Goal: Information Seeking & Learning: Learn about a topic

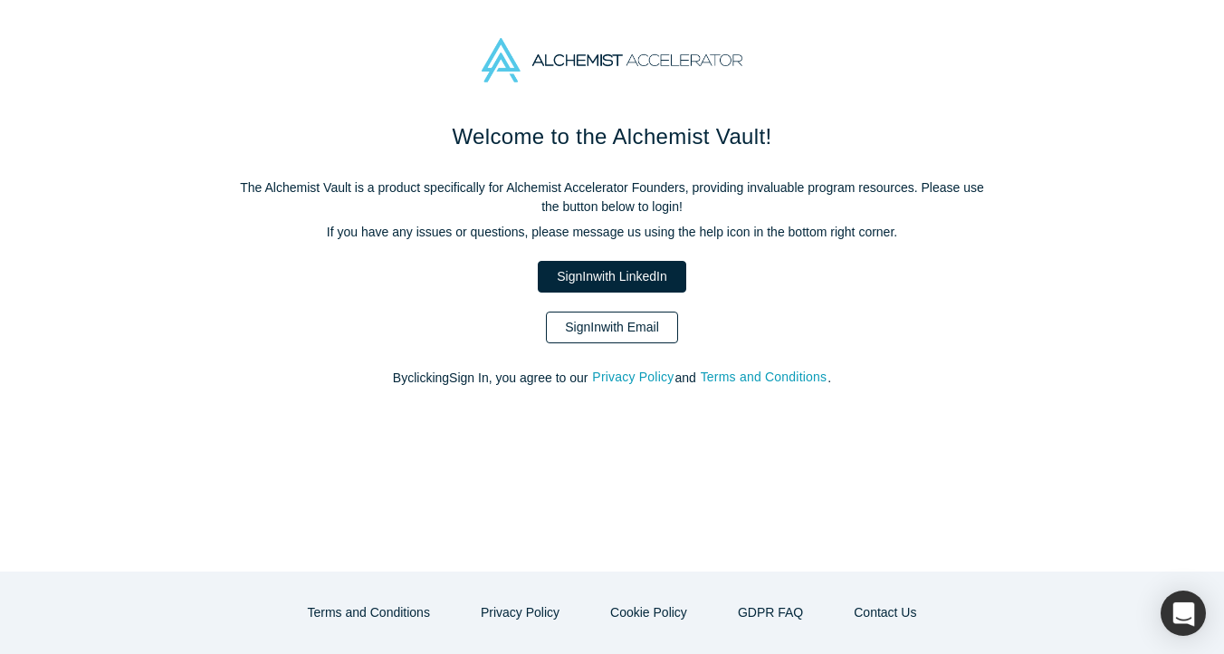
click at [656, 329] on link "Sign In with Email" at bounding box center [612, 327] width 132 height 32
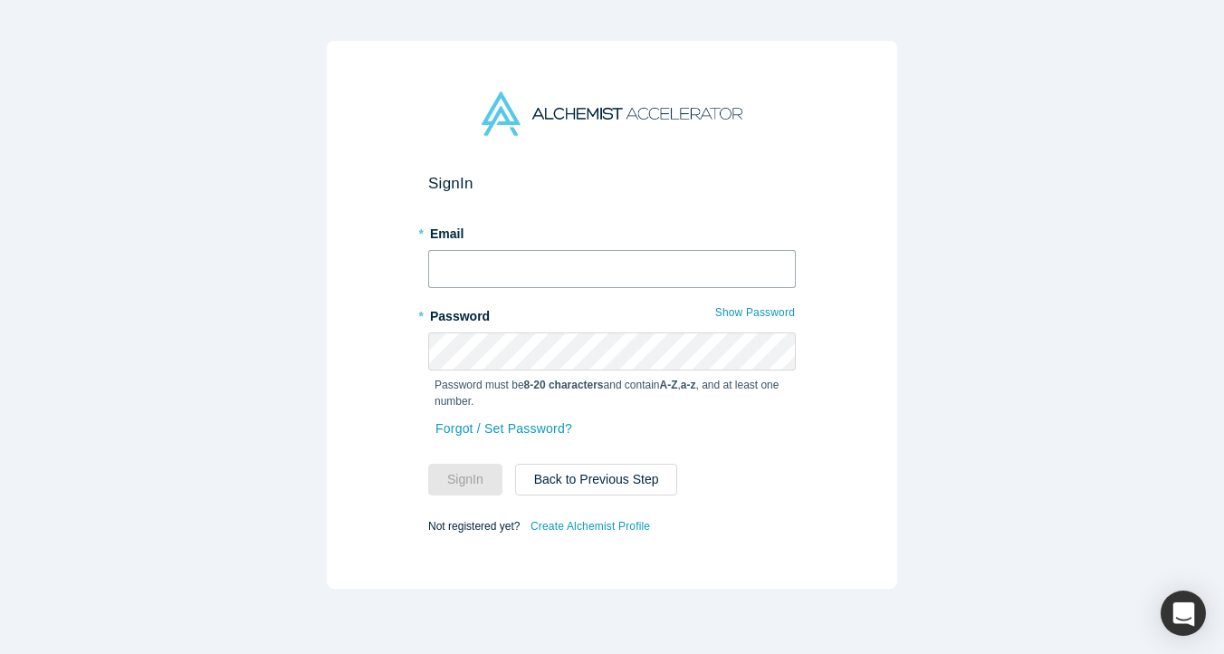
type input "selim@voltfox.io"
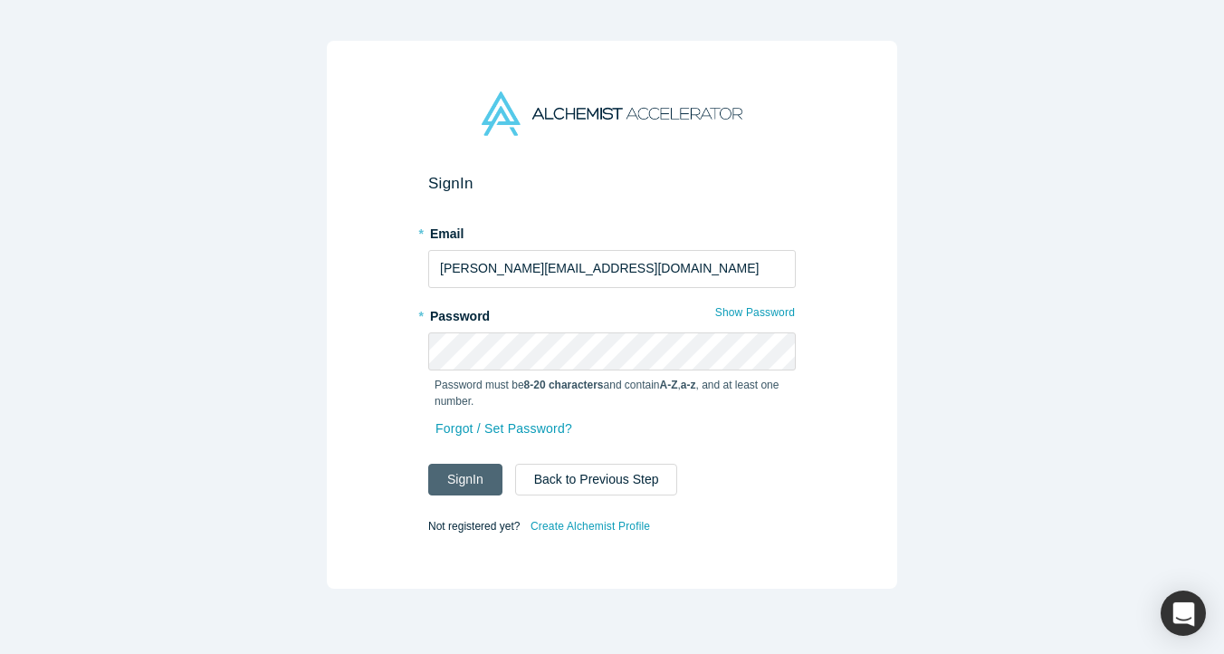
click at [474, 482] on button "Sign In" at bounding box center [465, 480] width 74 height 32
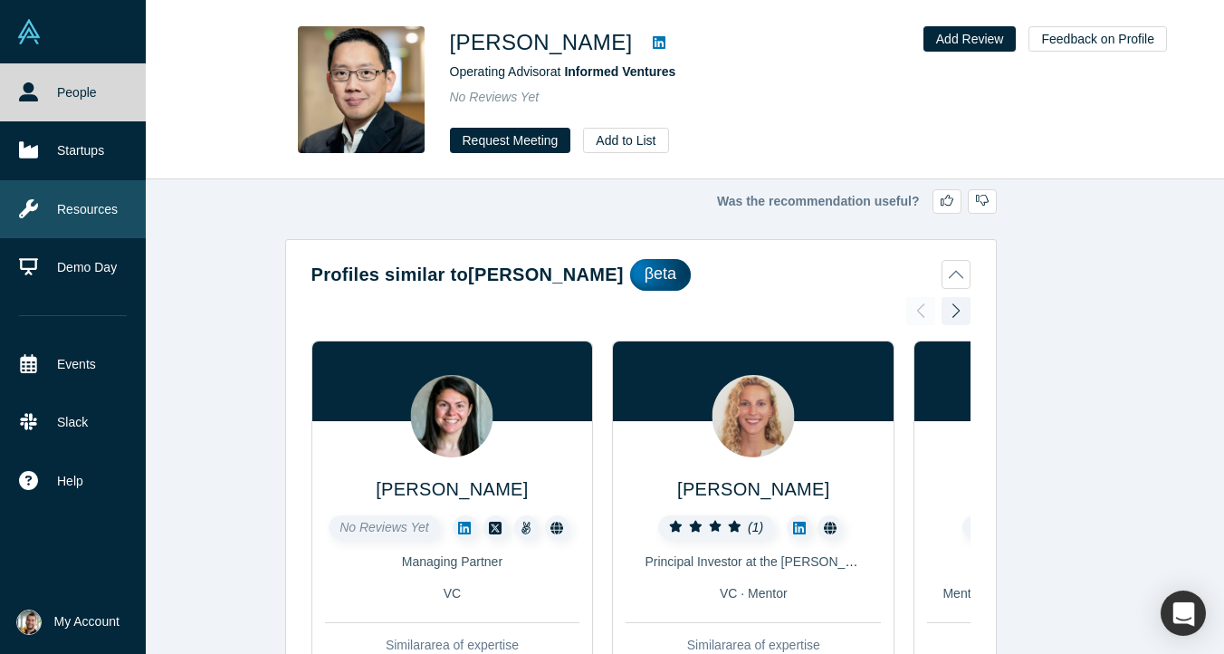
click at [97, 208] on link "Resources" at bounding box center [73, 209] width 146 height 58
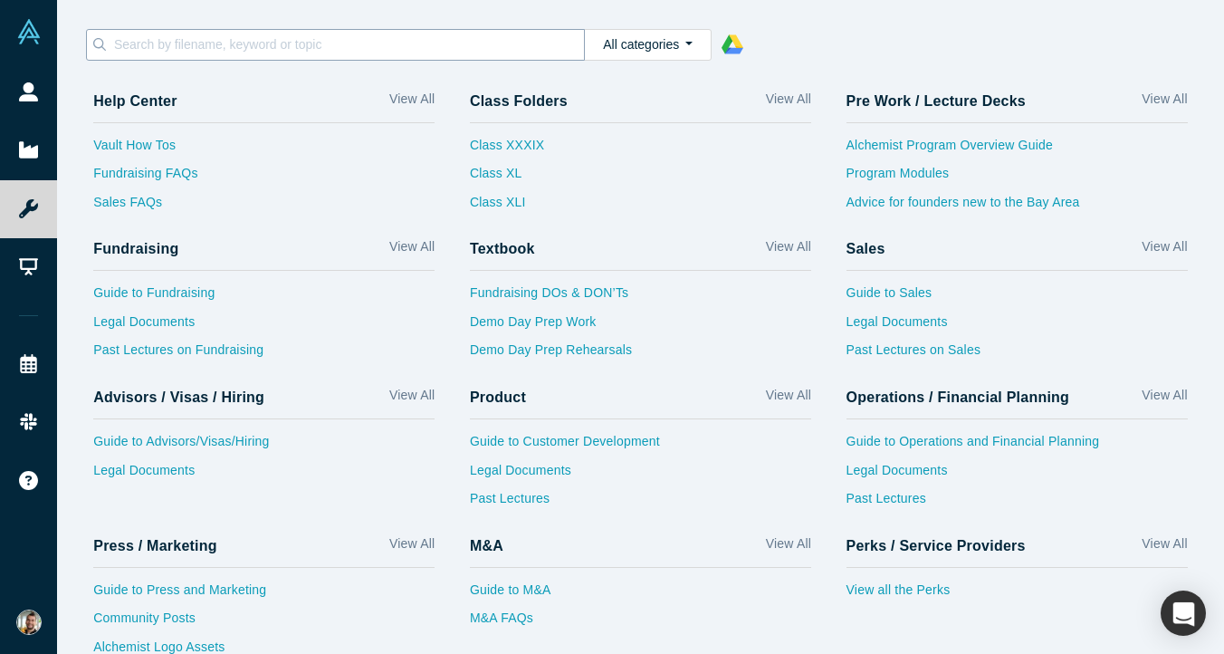
click at [317, 47] on input at bounding box center [348, 45] width 472 height 24
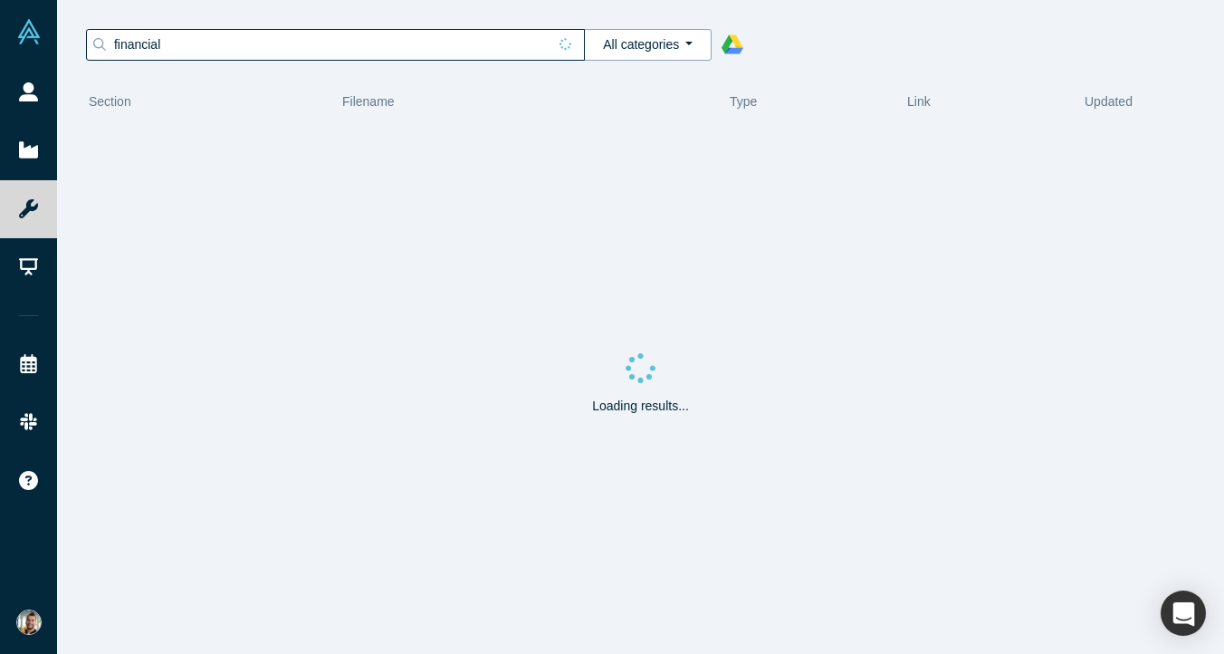
click at [683, 50] on button "All categories" at bounding box center [648, 45] width 128 height 32
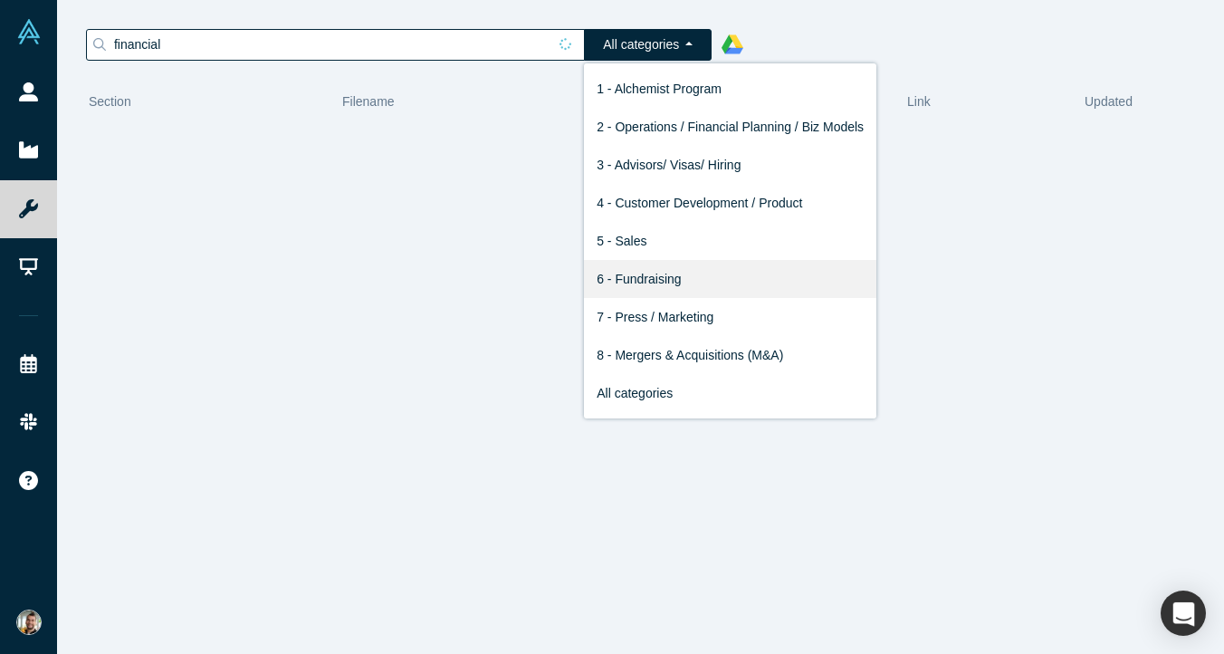
click at [651, 276] on link "6 - Fundraising" at bounding box center [730, 279] width 292 height 38
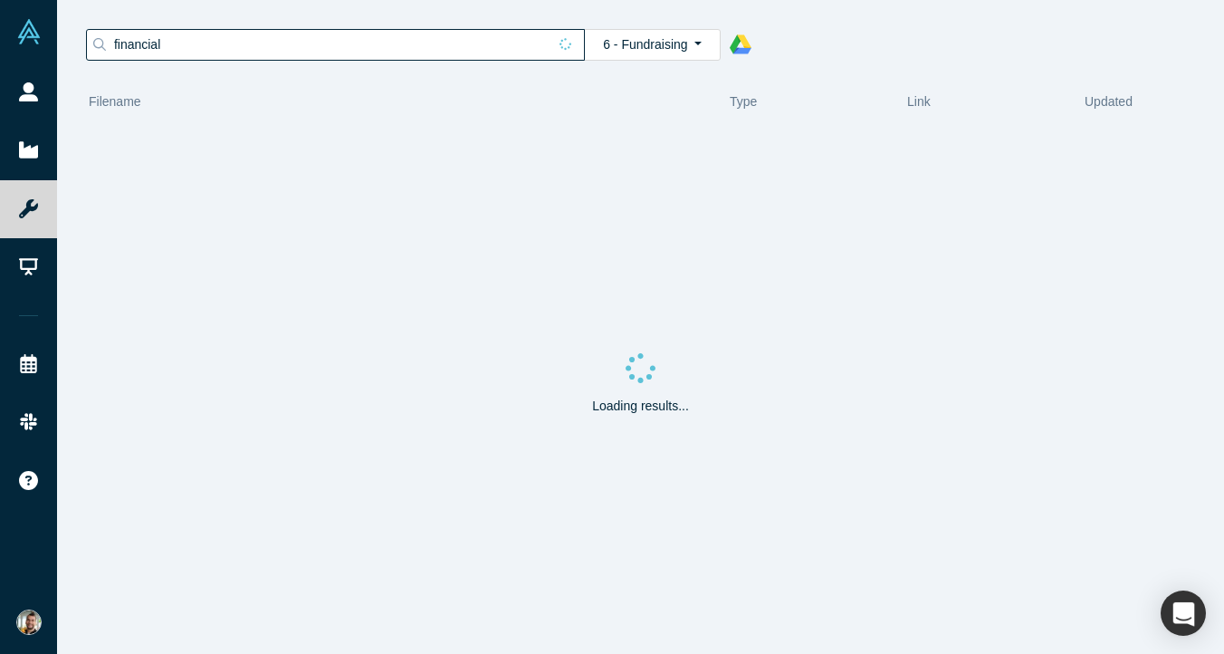
click at [387, 44] on input "financial" at bounding box center [329, 45] width 435 height 24
type input "financial"
click at [387, 44] on input "financial" at bounding box center [329, 45] width 435 height 24
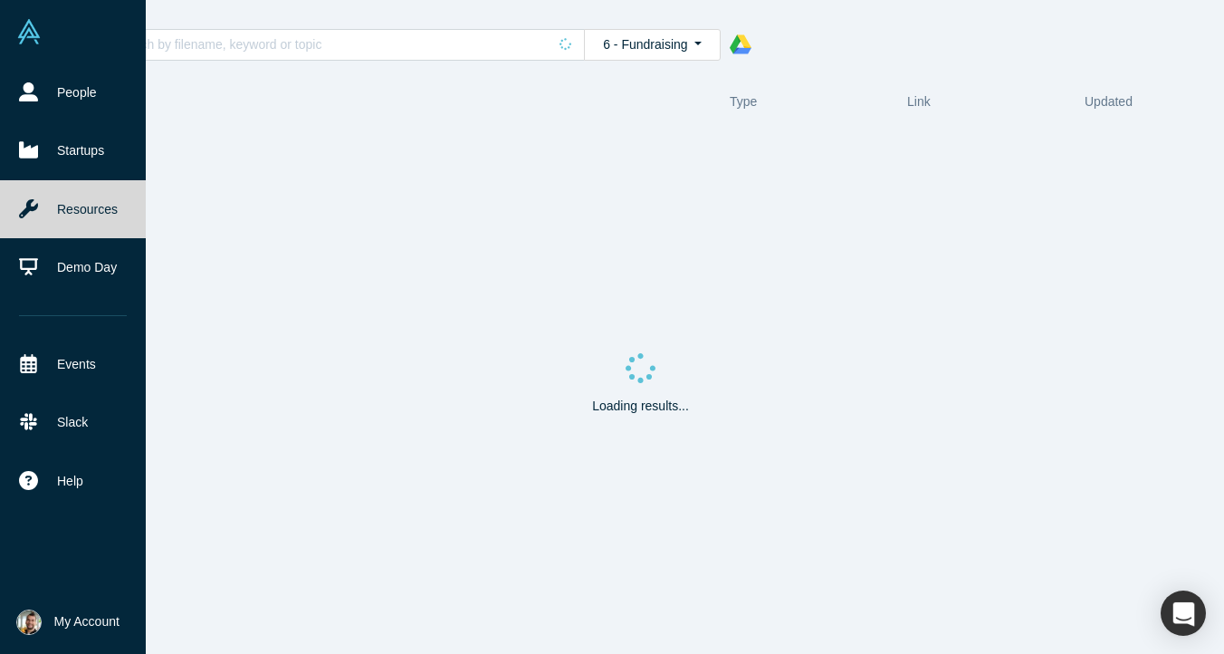
click at [43, 207] on link "Resources" at bounding box center [73, 209] width 146 height 58
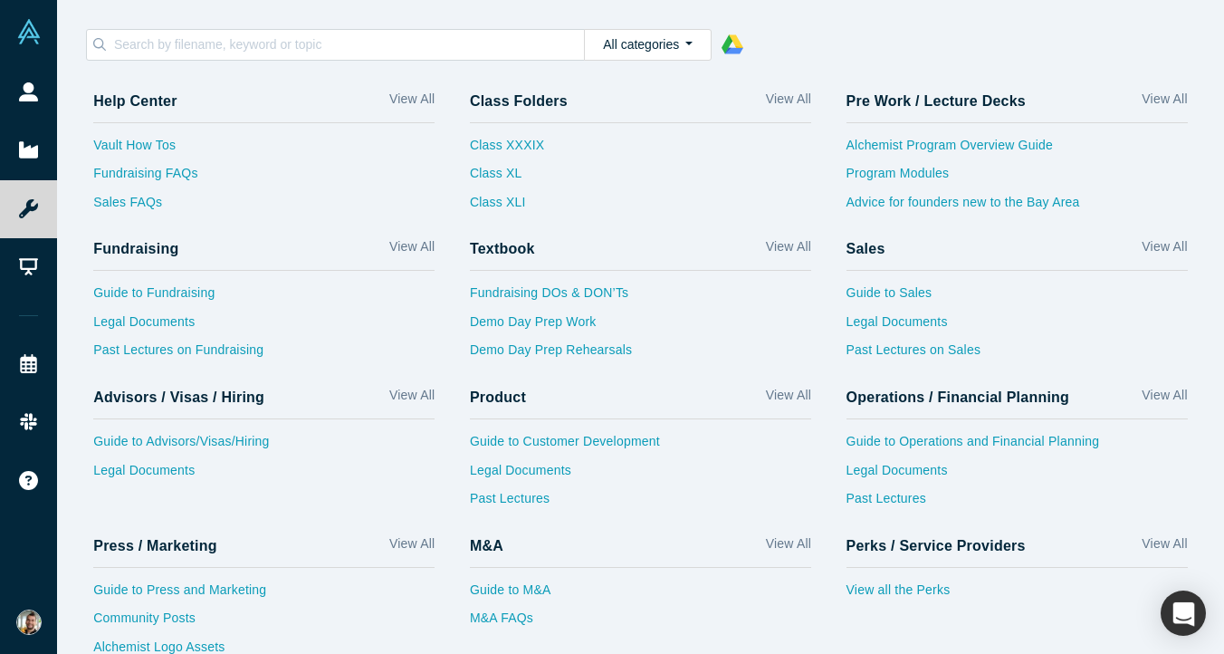
scroll to position [49, 0]
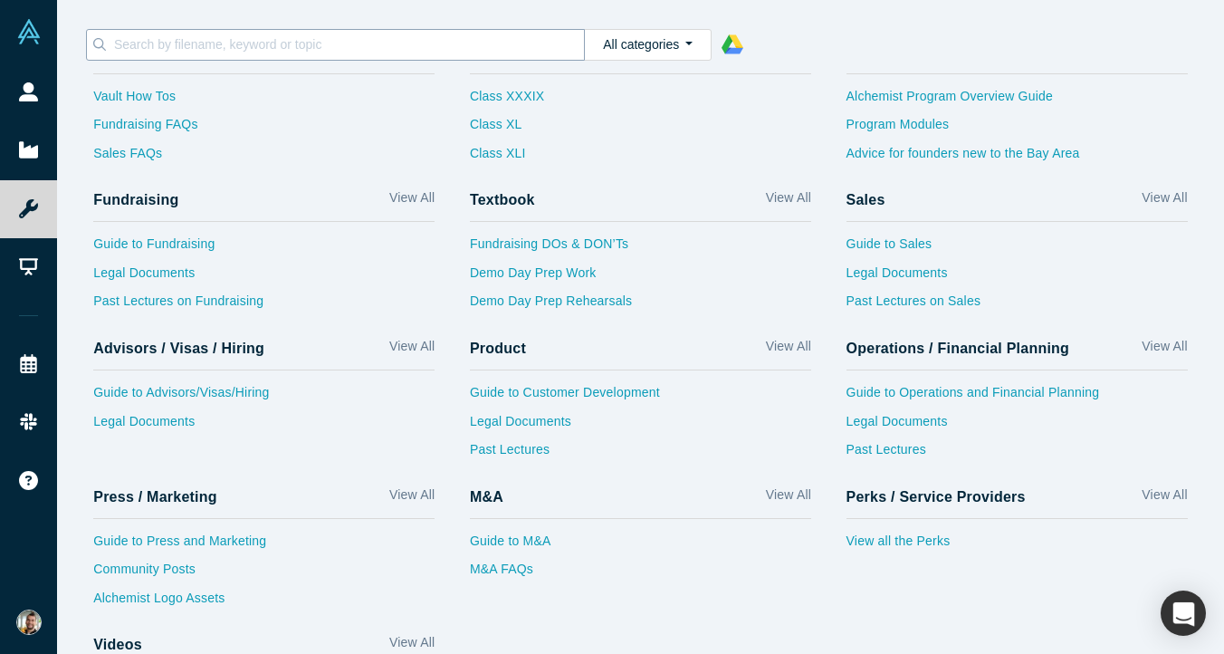
click at [321, 44] on input at bounding box center [348, 45] width 472 height 24
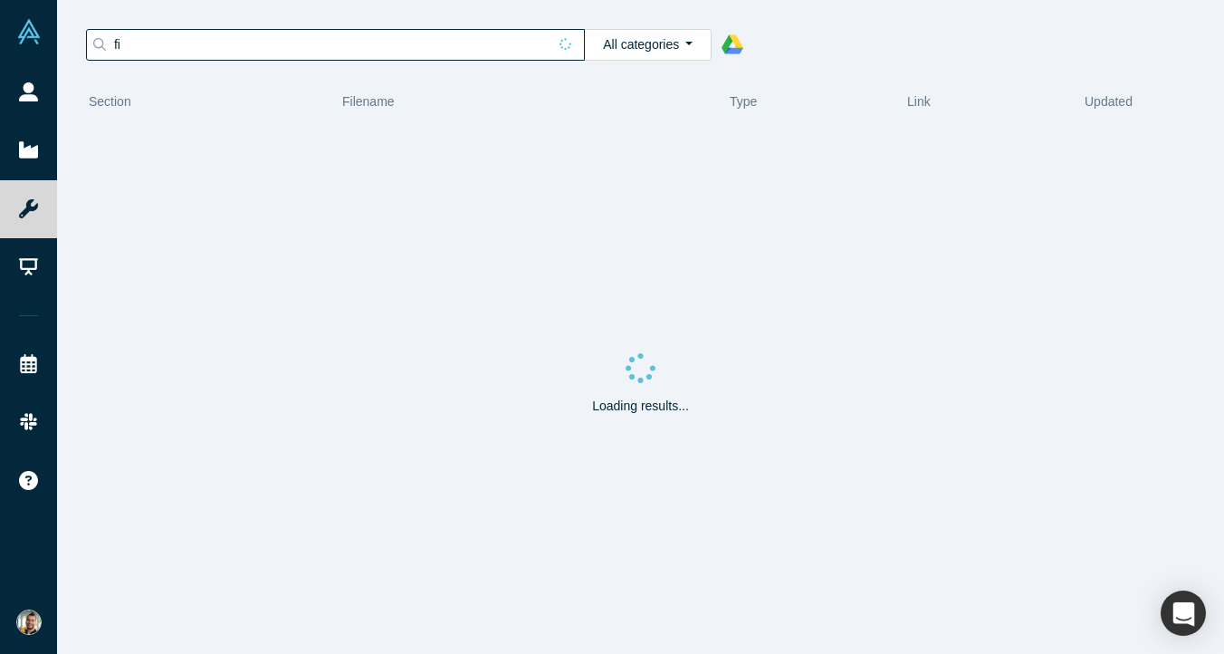
type input "f"
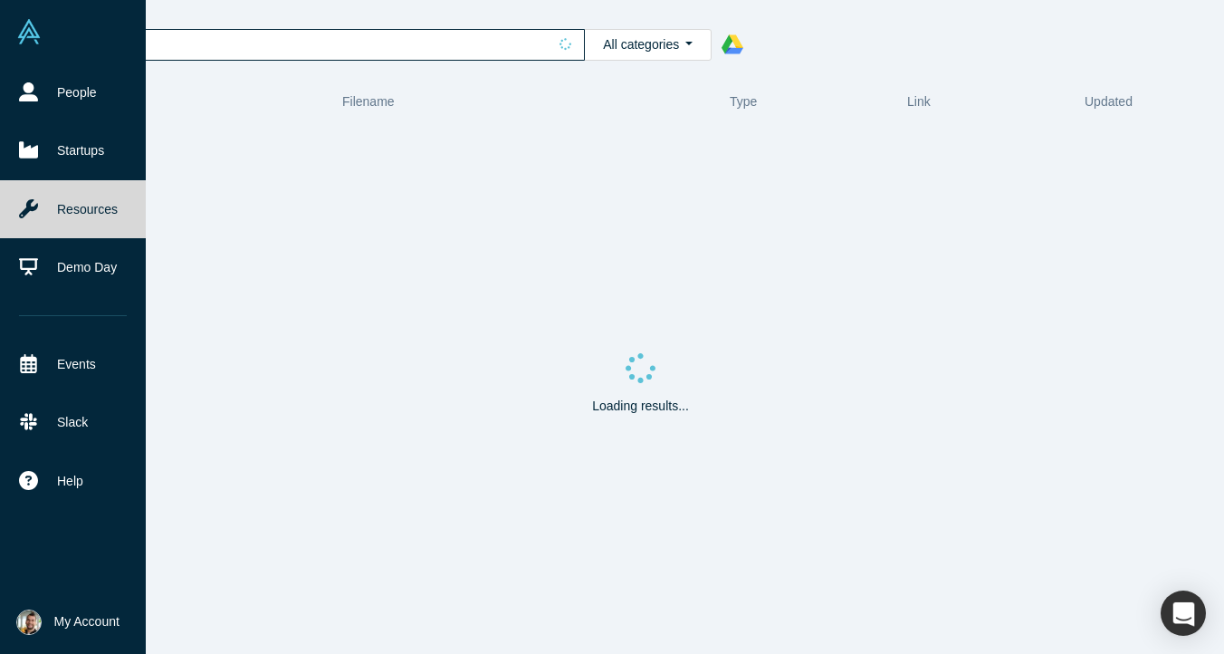
type input "cab"
click at [81, 205] on link "Resources" at bounding box center [73, 209] width 146 height 58
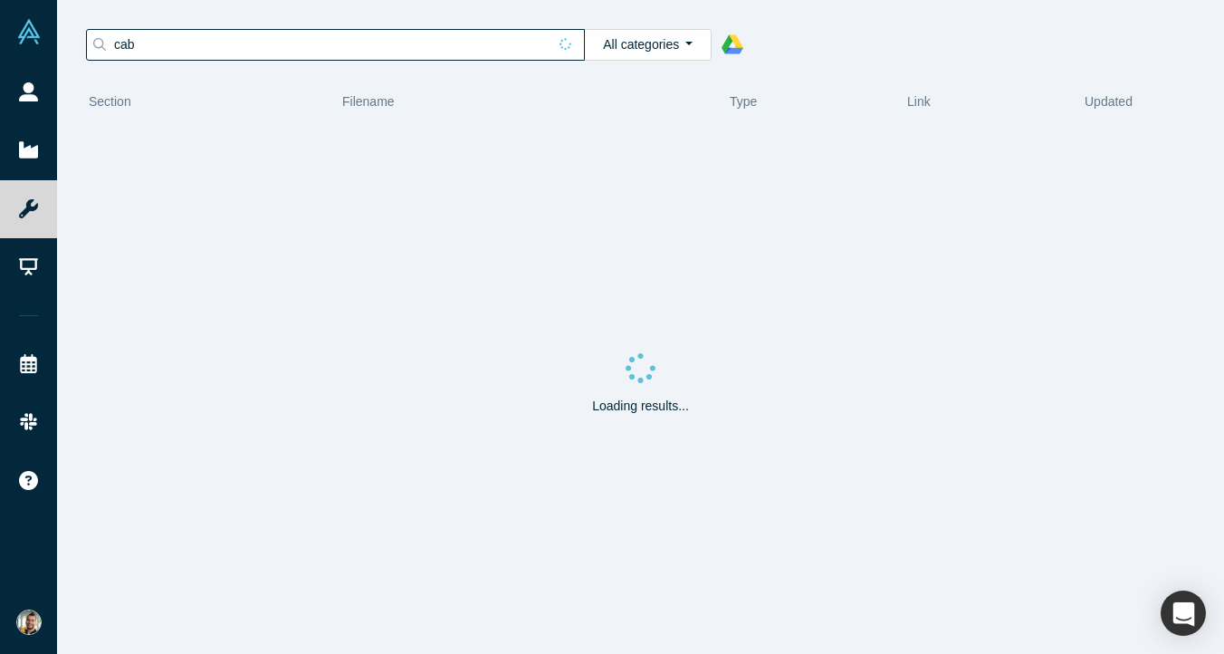
click at [275, 43] on input "cab" at bounding box center [329, 45] width 435 height 24
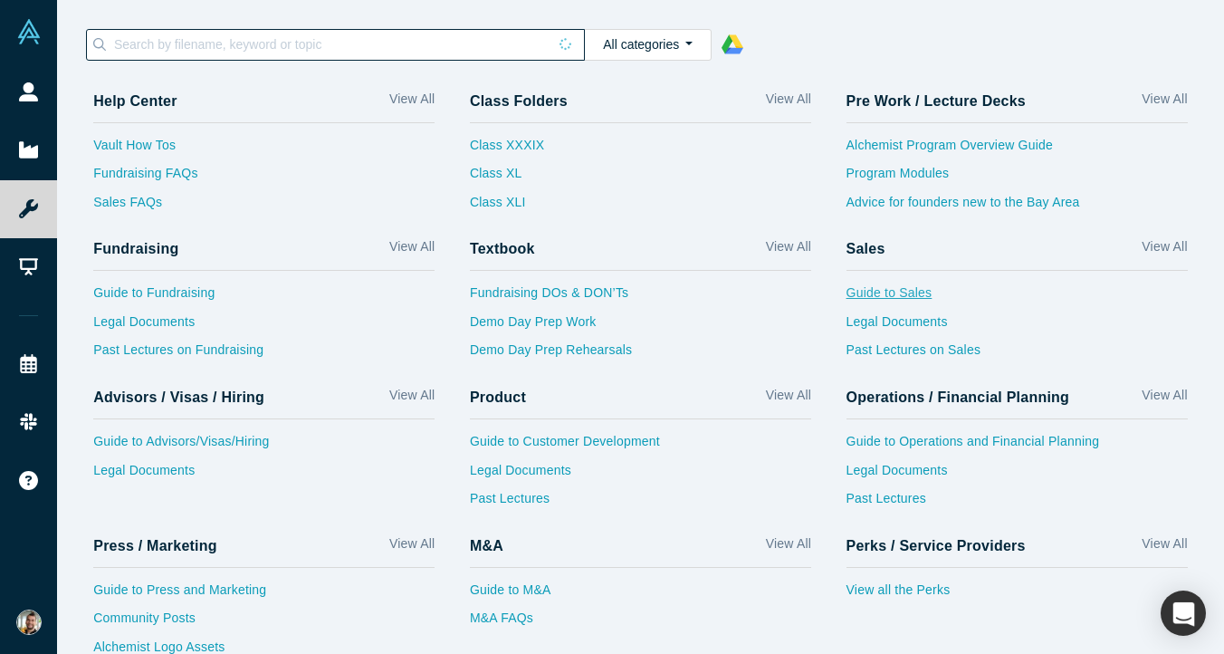
click at [918, 294] on link "Guide to Sales" at bounding box center [1016, 297] width 341 height 29
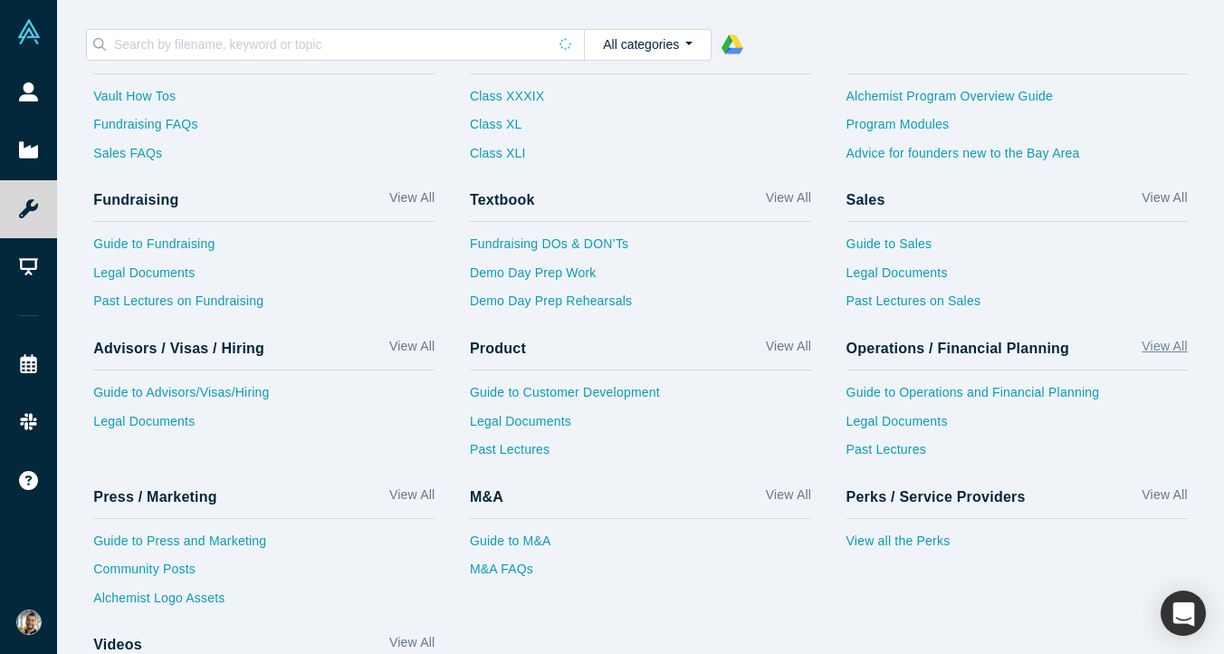
click at [1163, 349] on link "View All" at bounding box center [1164, 350] width 45 height 26
click at [916, 444] on link "Past Lectures" at bounding box center [1016, 454] width 341 height 29
click at [933, 423] on link "Legal Documents" at bounding box center [1016, 426] width 341 height 29
click at [1002, 393] on link "Guide to Operations and Financial Planning" at bounding box center [1016, 397] width 341 height 29
click at [951, 303] on link "Past Lectures on Sales" at bounding box center [1016, 305] width 341 height 29
